Goal: Task Accomplishment & Management: Manage account settings

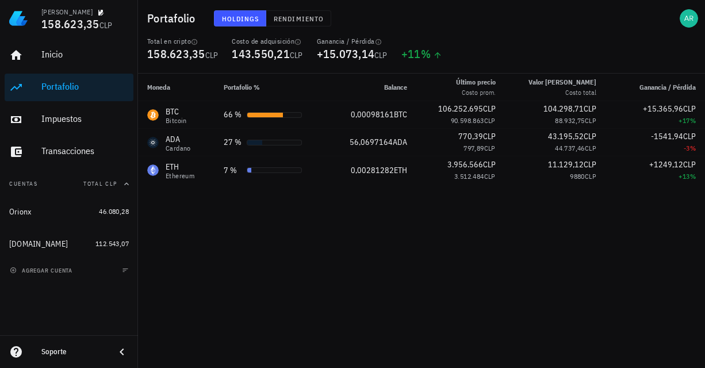
click at [33, 22] on div "[PERSON_NAME] 158.623,35 CLP" at bounding box center [69, 18] width 138 height 37
click at [22, 21] on img at bounding box center [18, 18] width 18 height 18
